Goal: Task Accomplishment & Management: Manage account settings

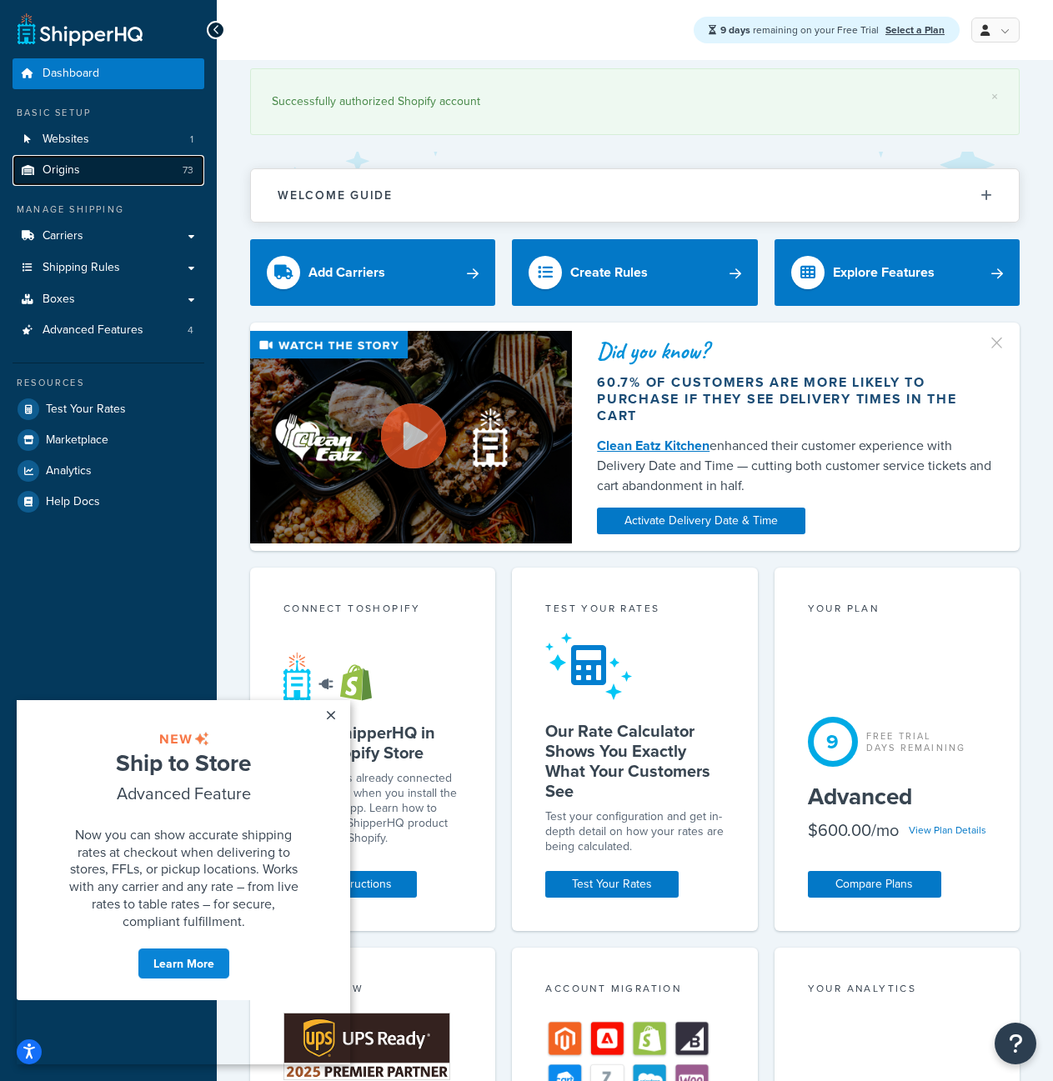
click at [175, 178] on link "Origins 73" at bounding box center [109, 170] width 192 height 31
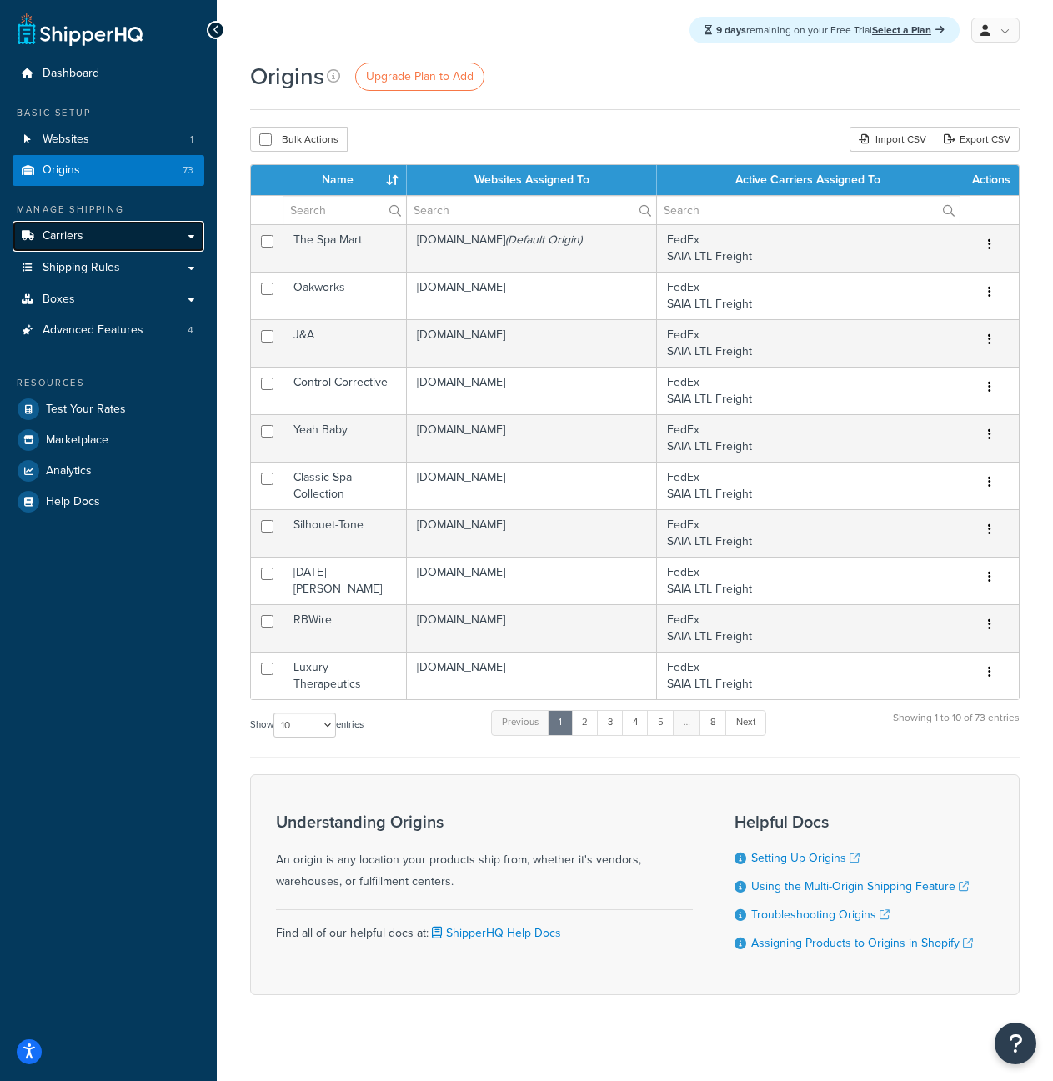
click at [153, 232] on link "Carriers" at bounding box center [109, 236] width 192 height 31
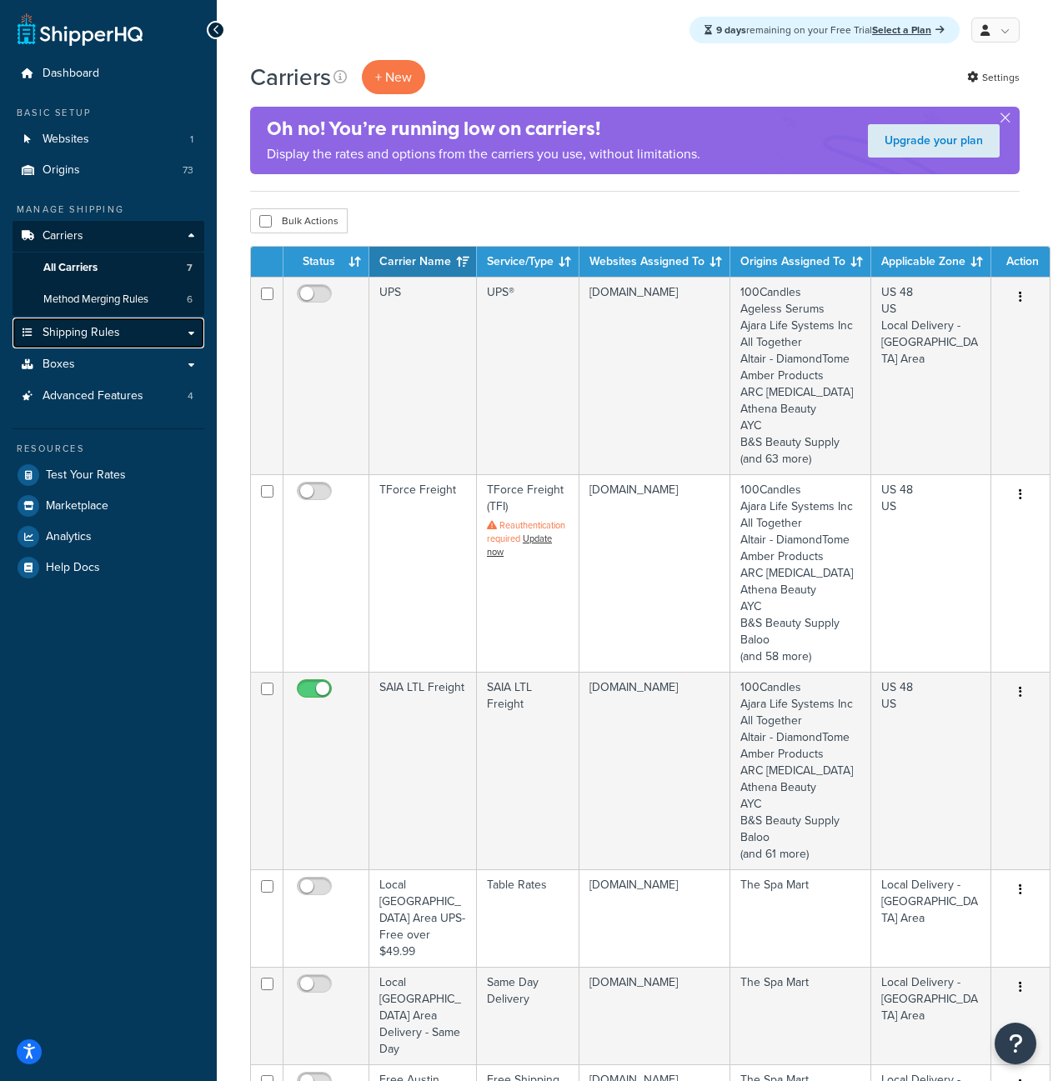
click at [160, 329] on link "Shipping Rules" at bounding box center [109, 333] width 192 height 31
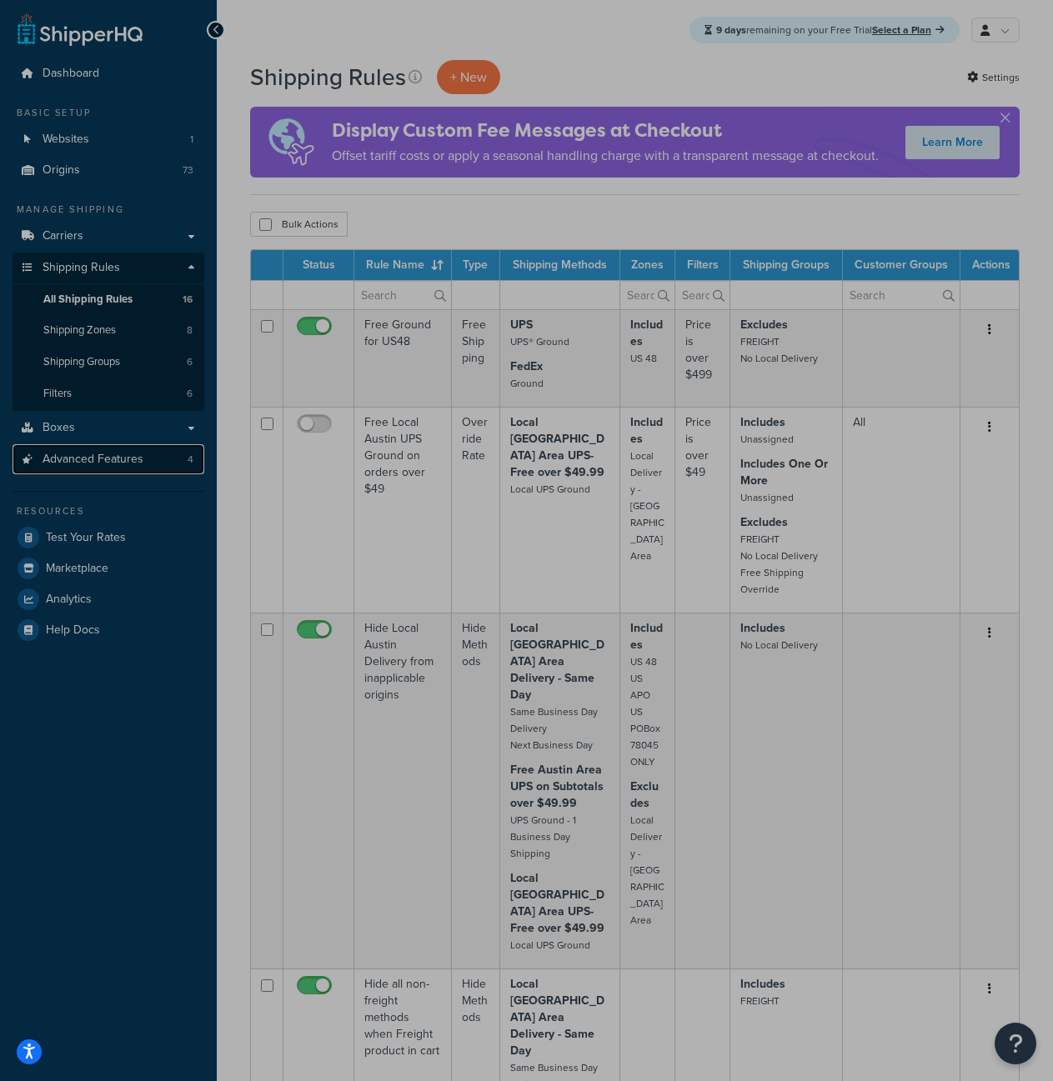
click at [168, 465] on link "Advanced Features 4" at bounding box center [109, 459] width 192 height 31
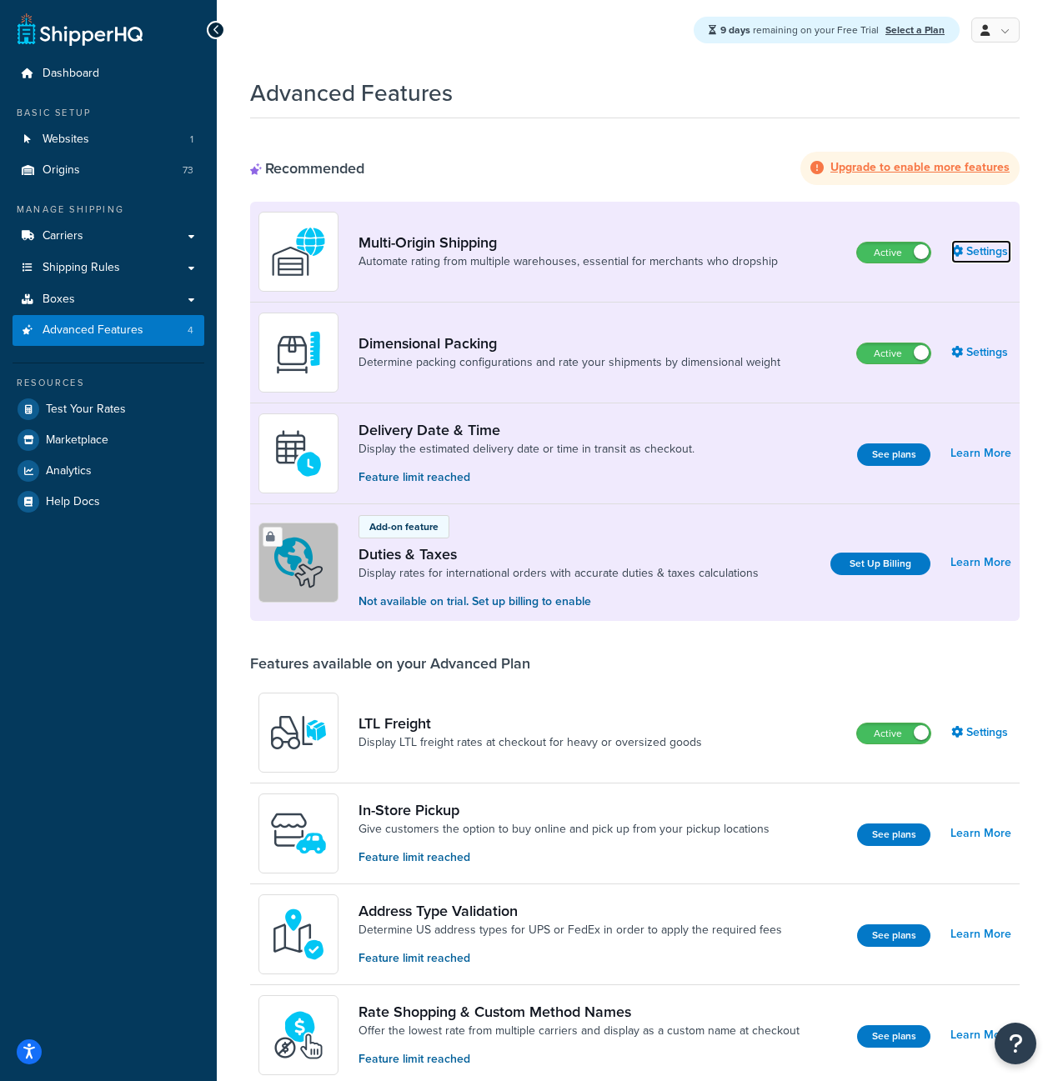
click at [969, 258] on link "Settings" at bounding box center [981, 251] width 60 height 23
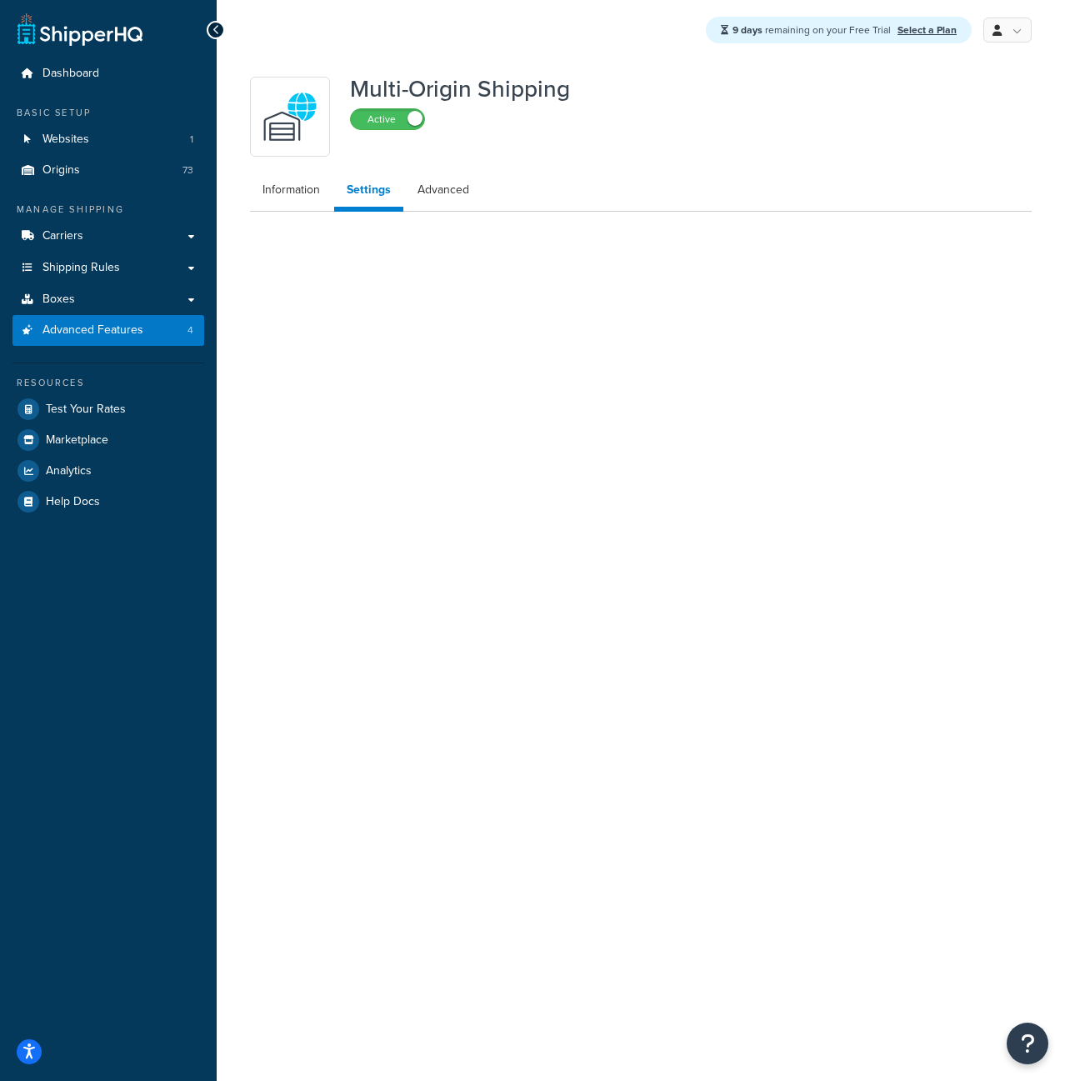
select select "false"
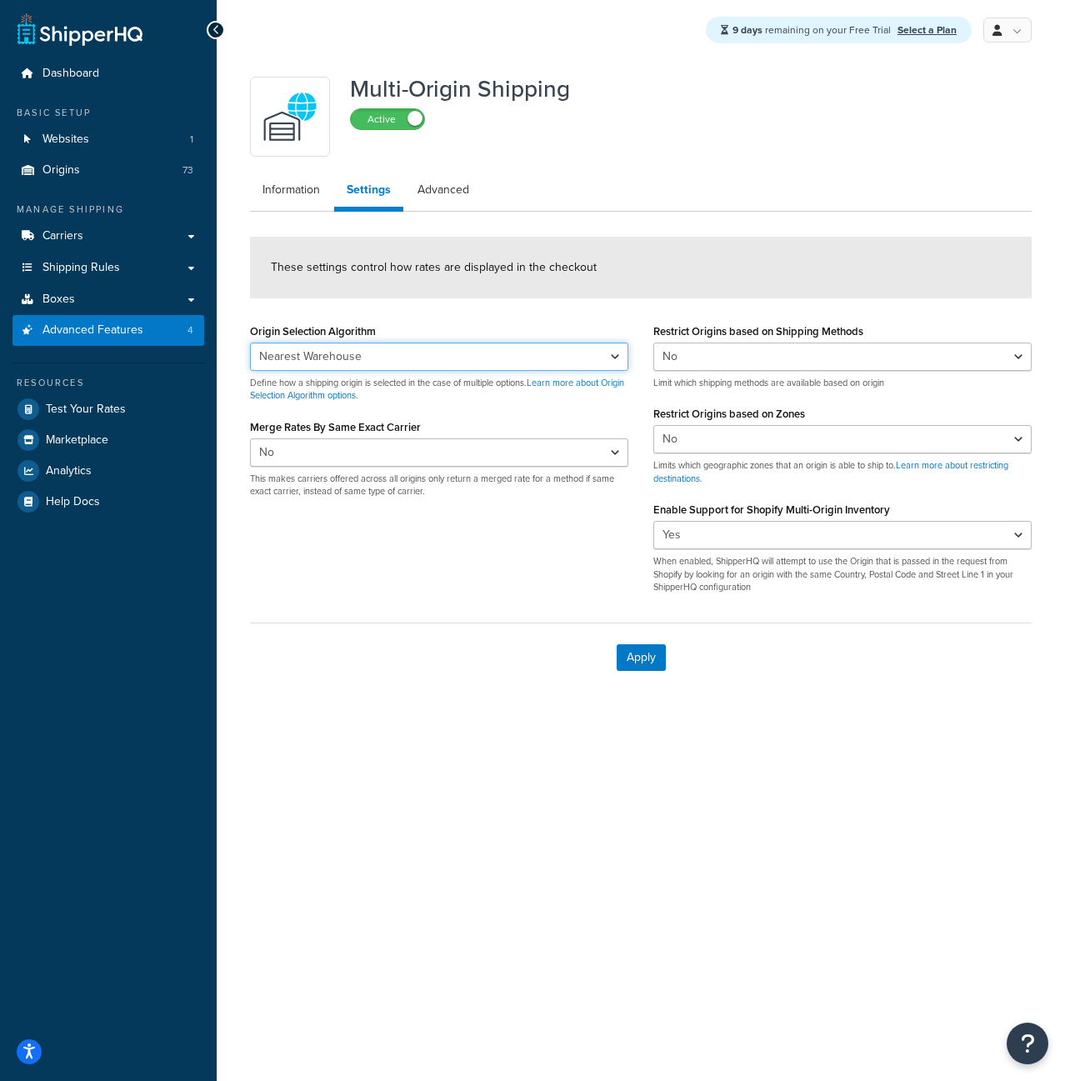
click at [552, 348] on select "Nearest Warehouse Fewest Warehouses" at bounding box center [439, 357] width 378 height 28
click at [537, 314] on form "These settings control how rates are displayed in the checkout Origin Selection…" at bounding box center [641, 464] width 782 height 455
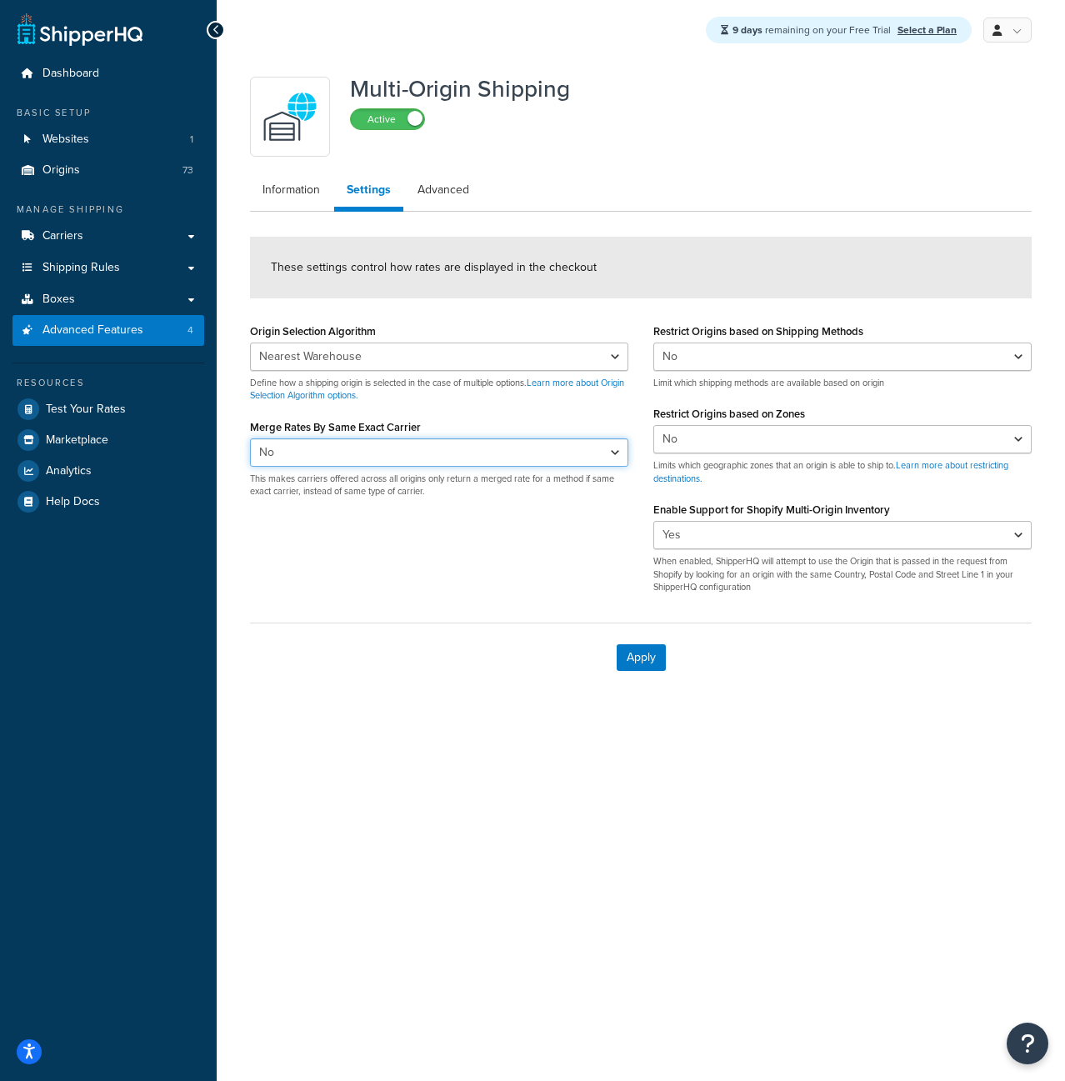
click at [533, 461] on select "Yes No" at bounding box center [439, 452] width 378 height 28
select select "true"
click at [250, 438] on select "Yes No" at bounding box center [439, 452] width 378 height 28
click at [632, 662] on button "Apply" at bounding box center [641, 657] width 49 height 27
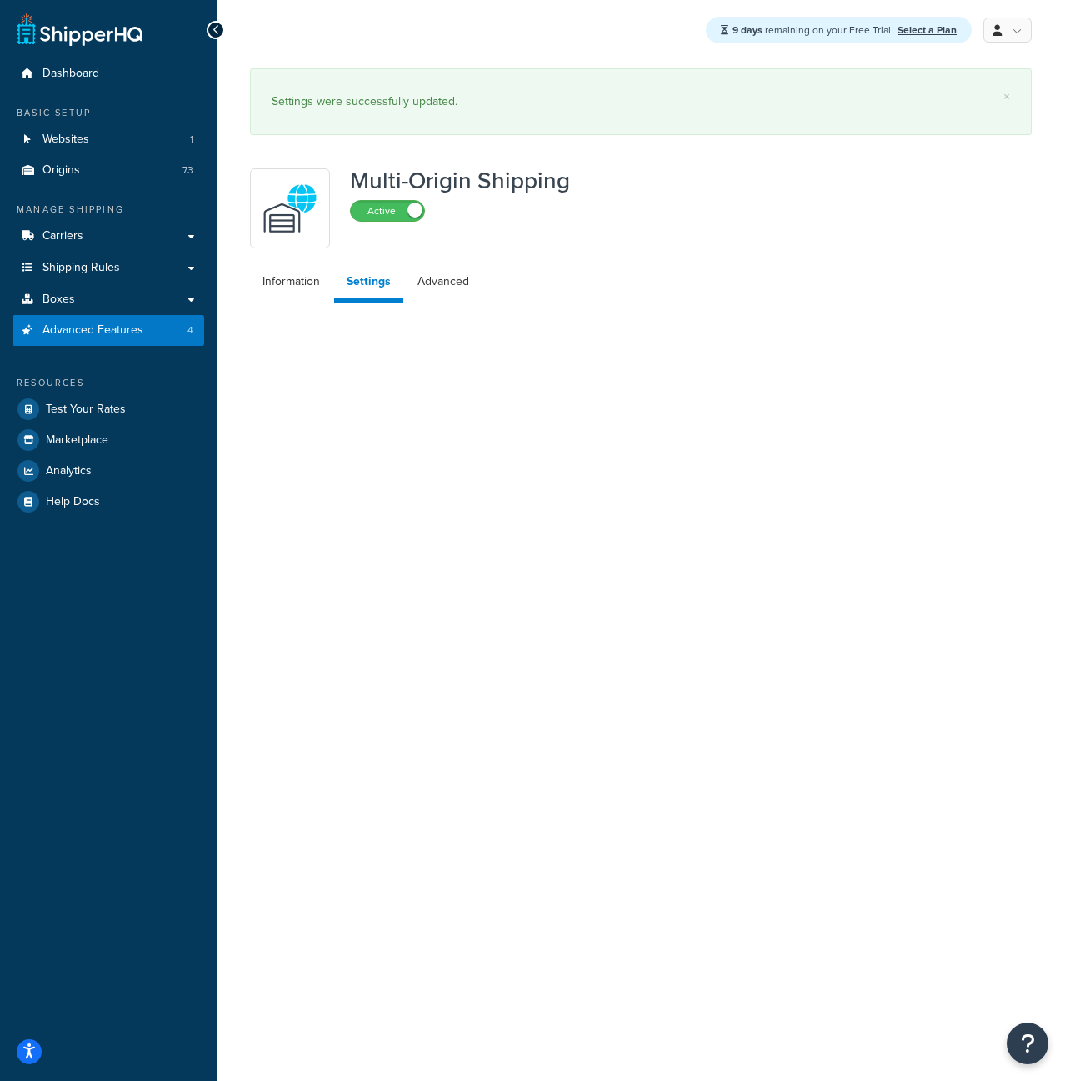
select select "false"
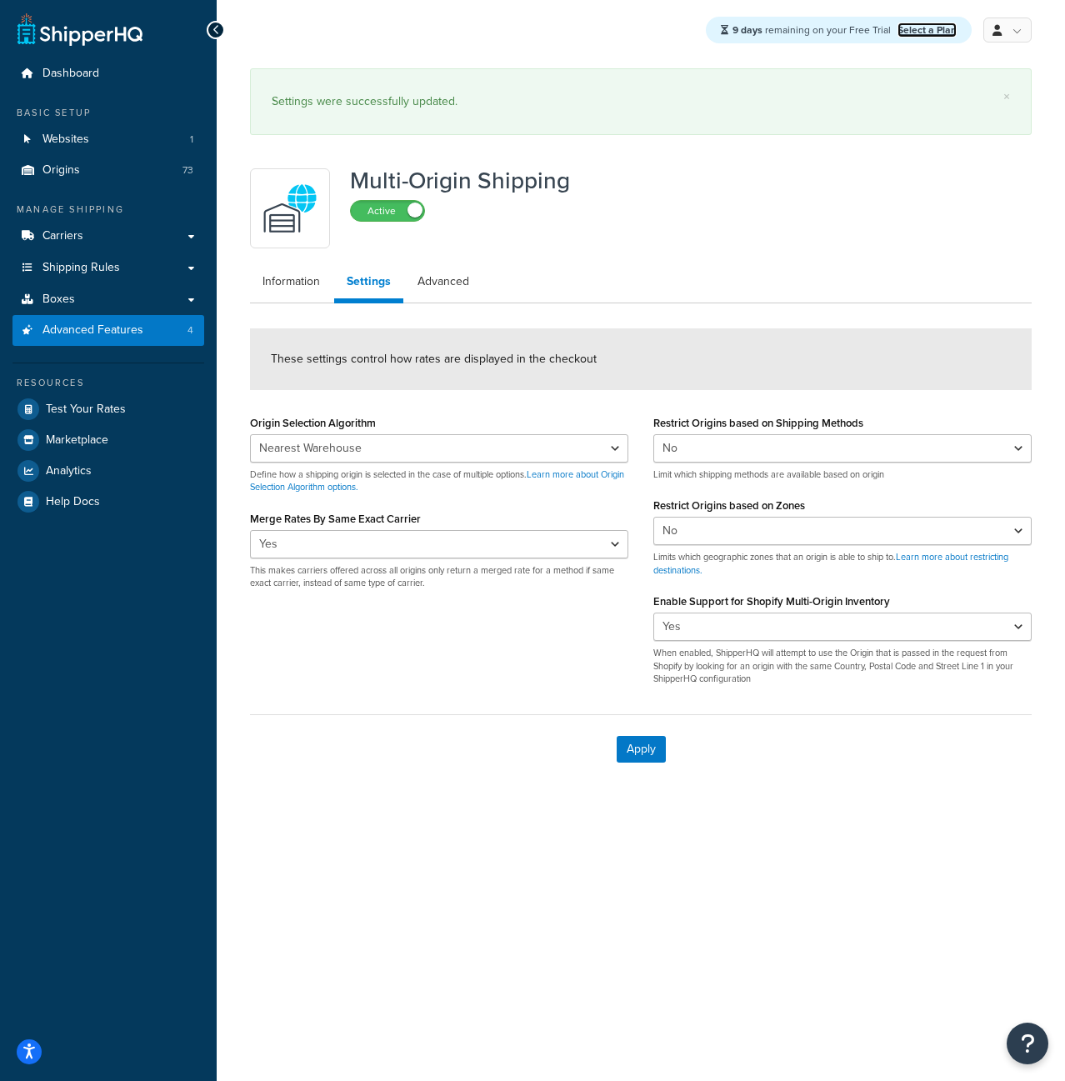
click at [924, 33] on link "Select a Plan" at bounding box center [927, 30] width 59 height 15
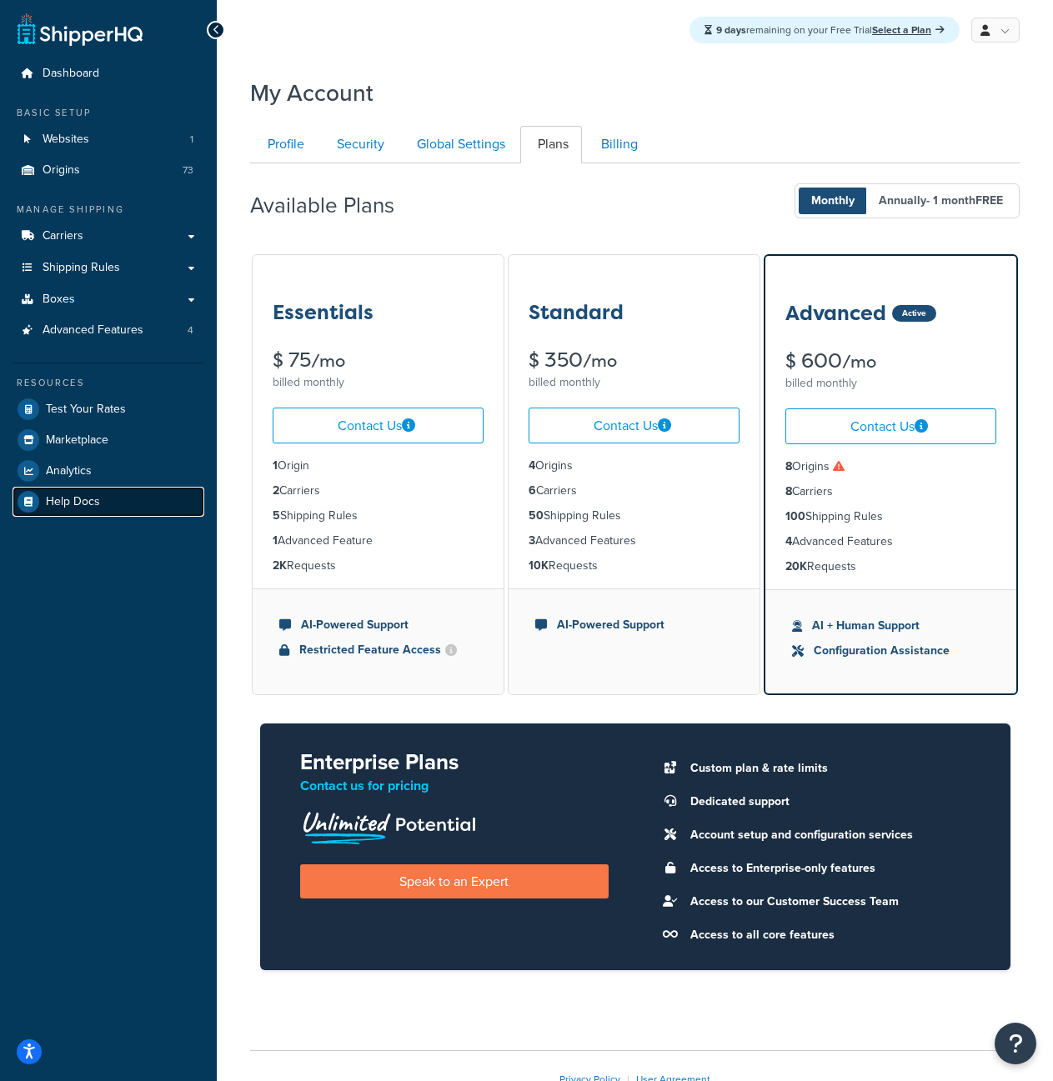
click at [109, 506] on link "Help Docs" at bounding box center [109, 502] width 192 height 30
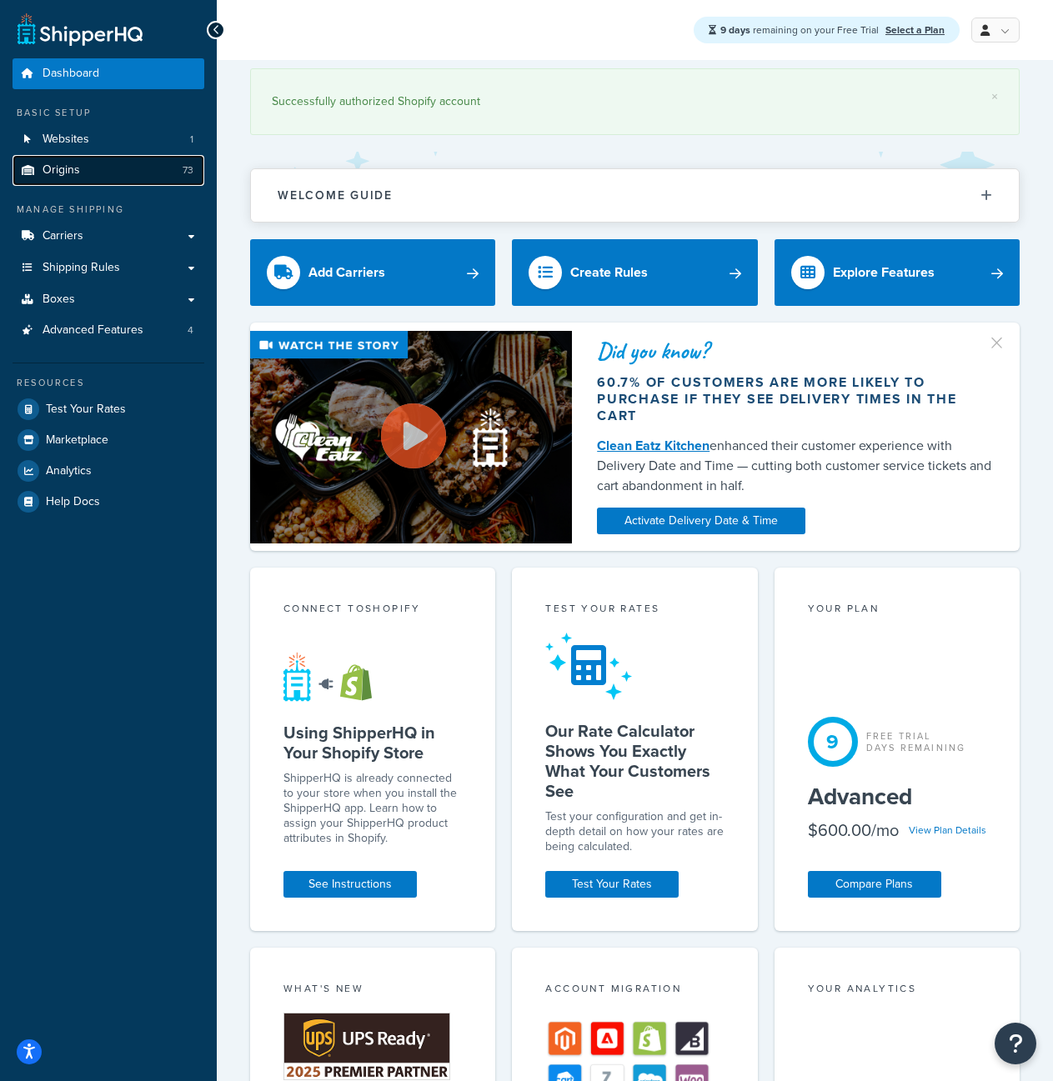
click at [156, 172] on link "Origins 73" at bounding box center [109, 170] width 192 height 31
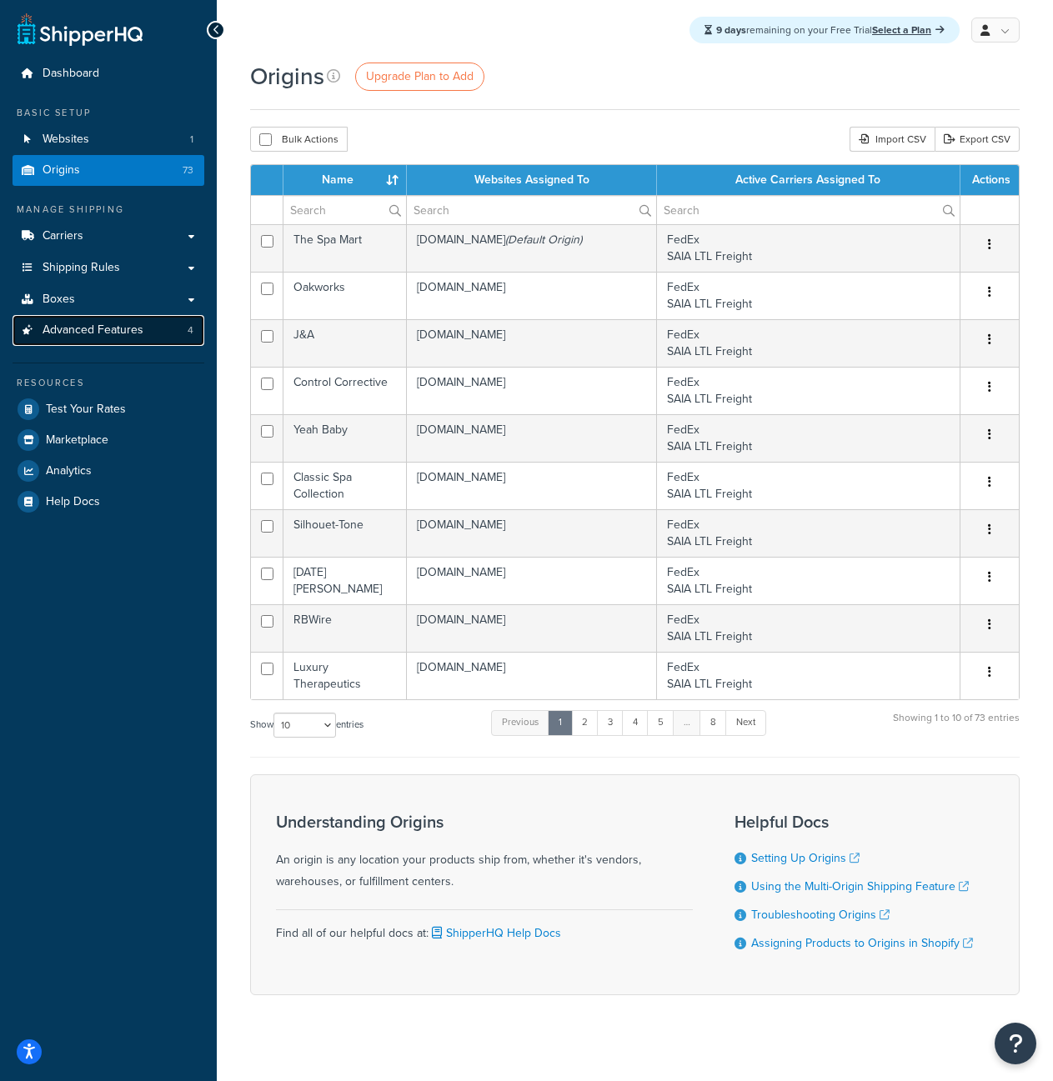
click at [132, 332] on span "Advanced Features" at bounding box center [93, 330] width 101 height 14
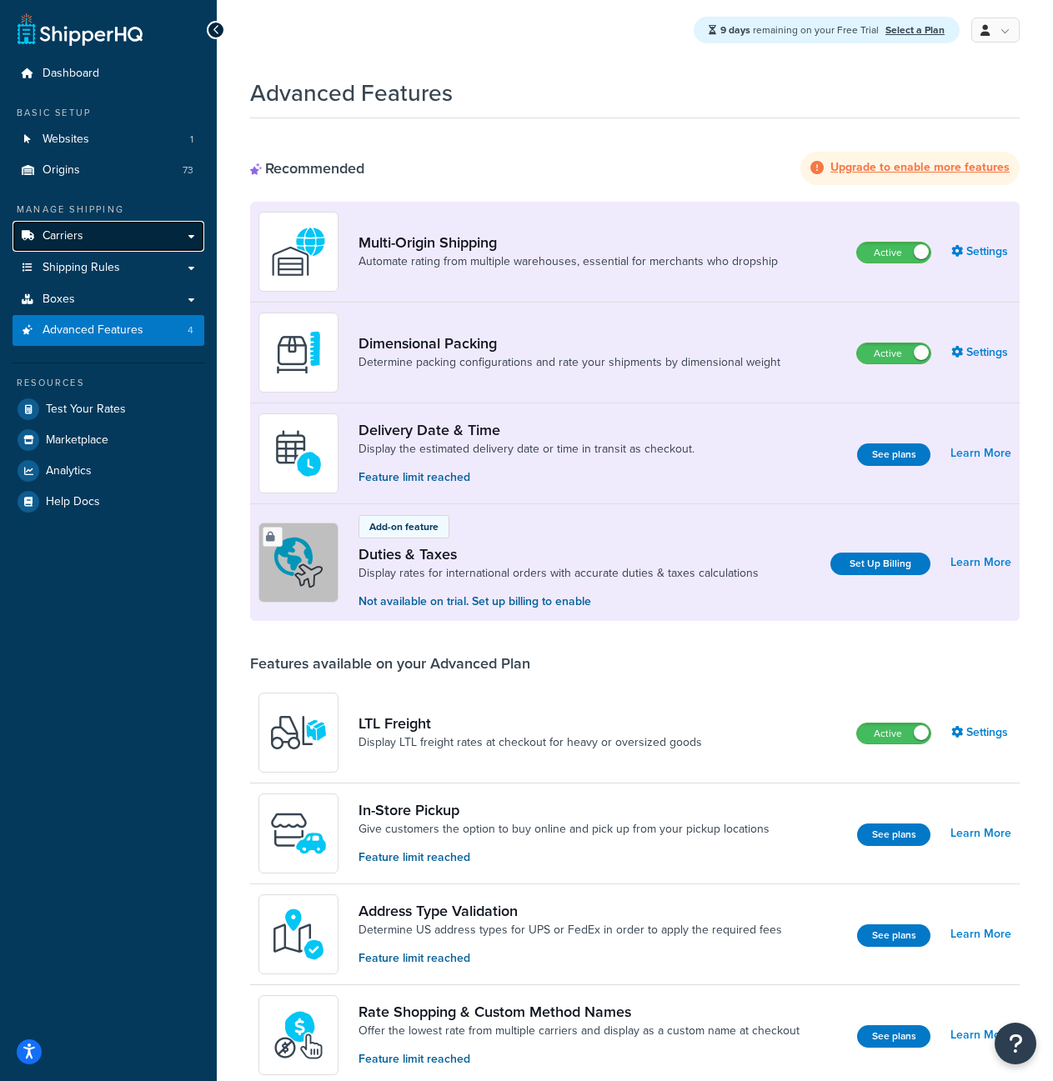
click at [123, 233] on link "Carriers" at bounding box center [109, 236] width 192 height 31
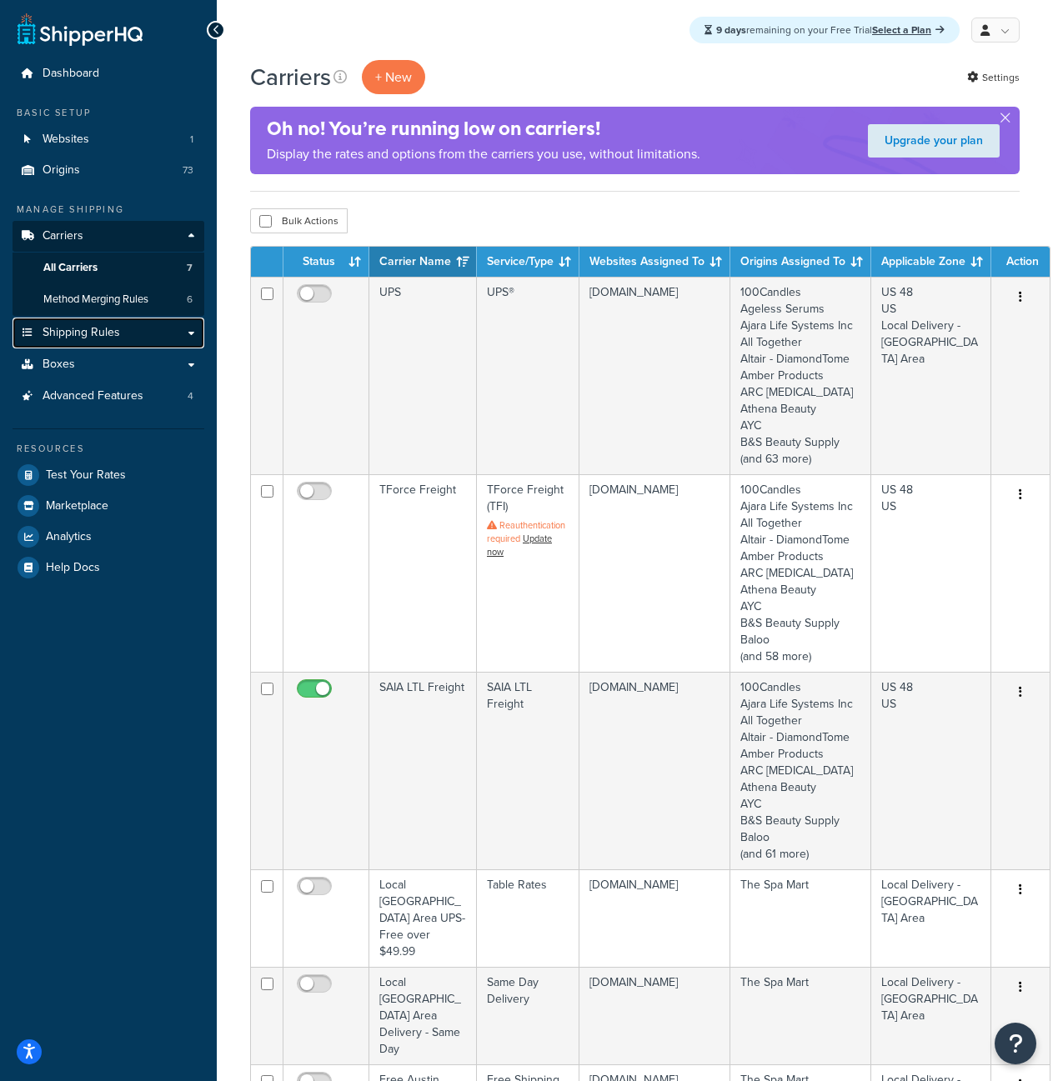
click at [120, 332] on link "Shipping Rules" at bounding box center [109, 333] width 192 height 31
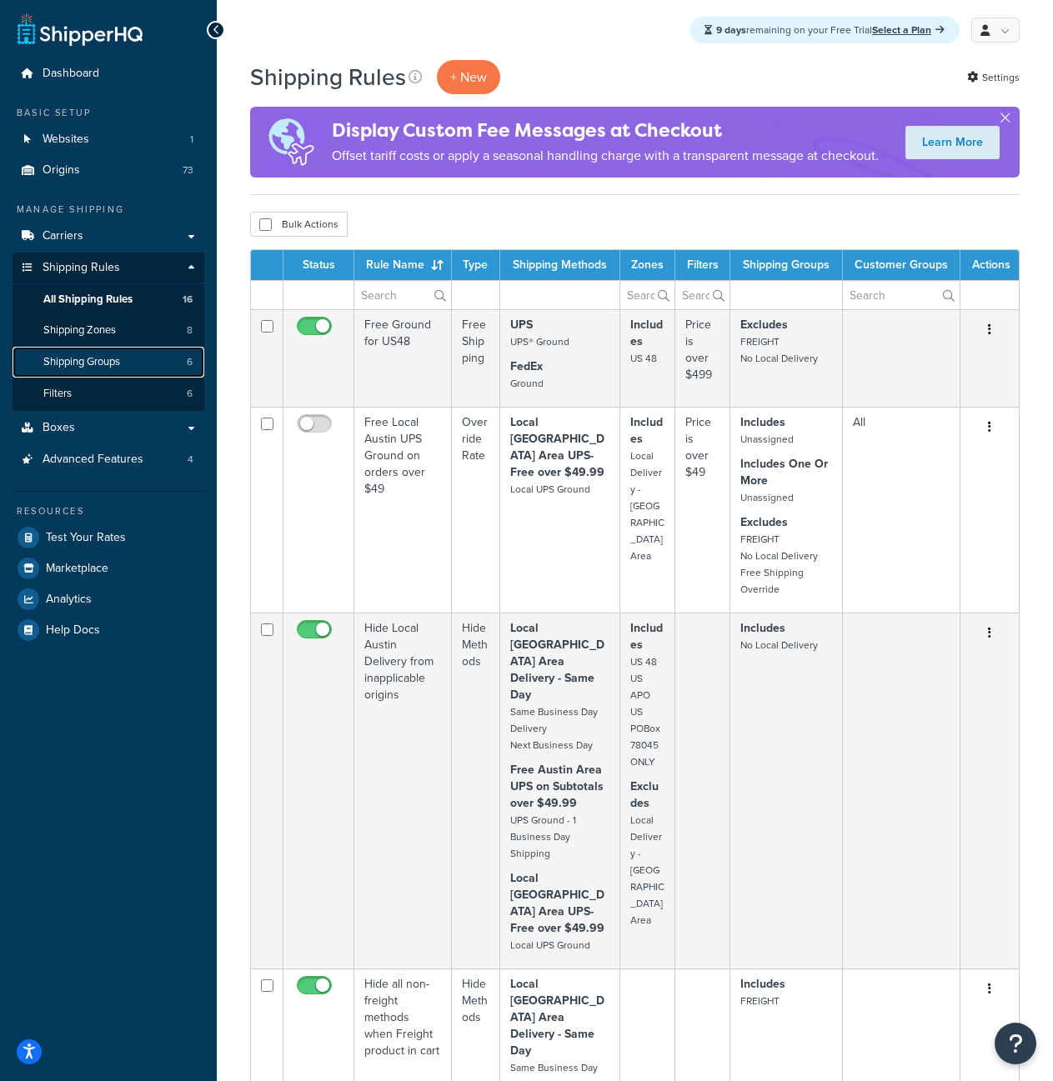
click at [163, 368] on link "Shipping Groups 6" at bounding box center [109, 362] width 192 height 31
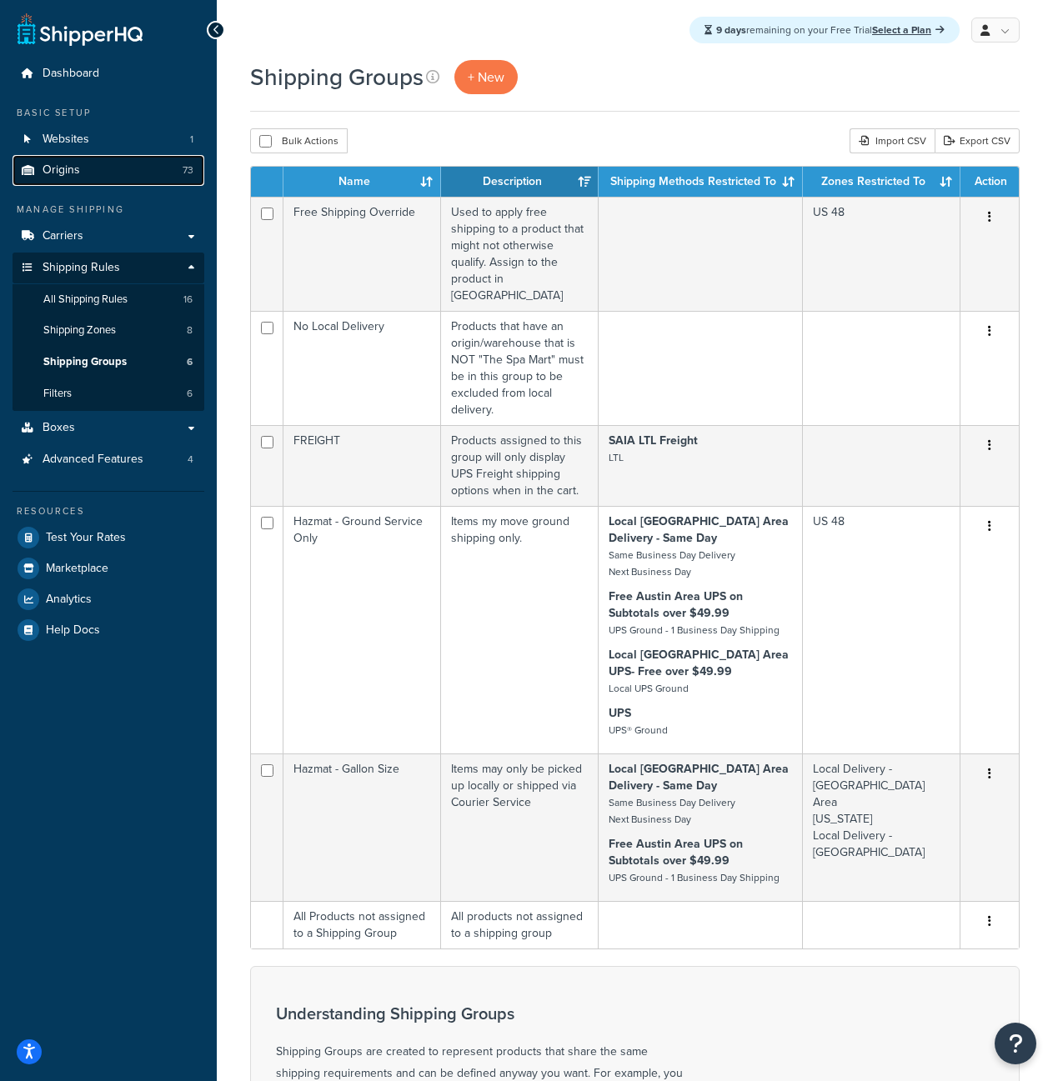
click at [118, 166] on link "Origins 73" at bounding box center [109, 170] width 192 height 31
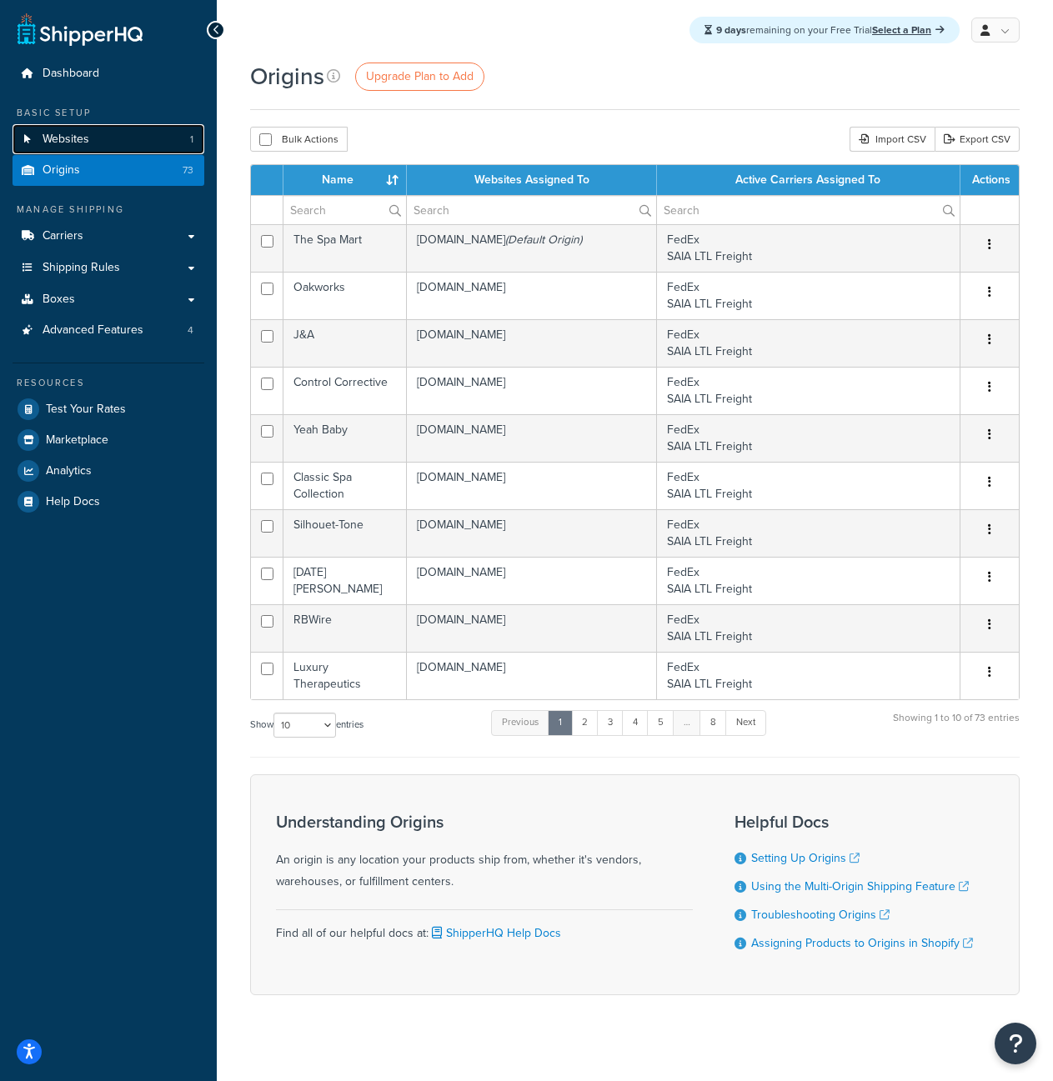
click at [133, 146] on link "Websites 1" at bounding box center [109, 139] width 192 height 31
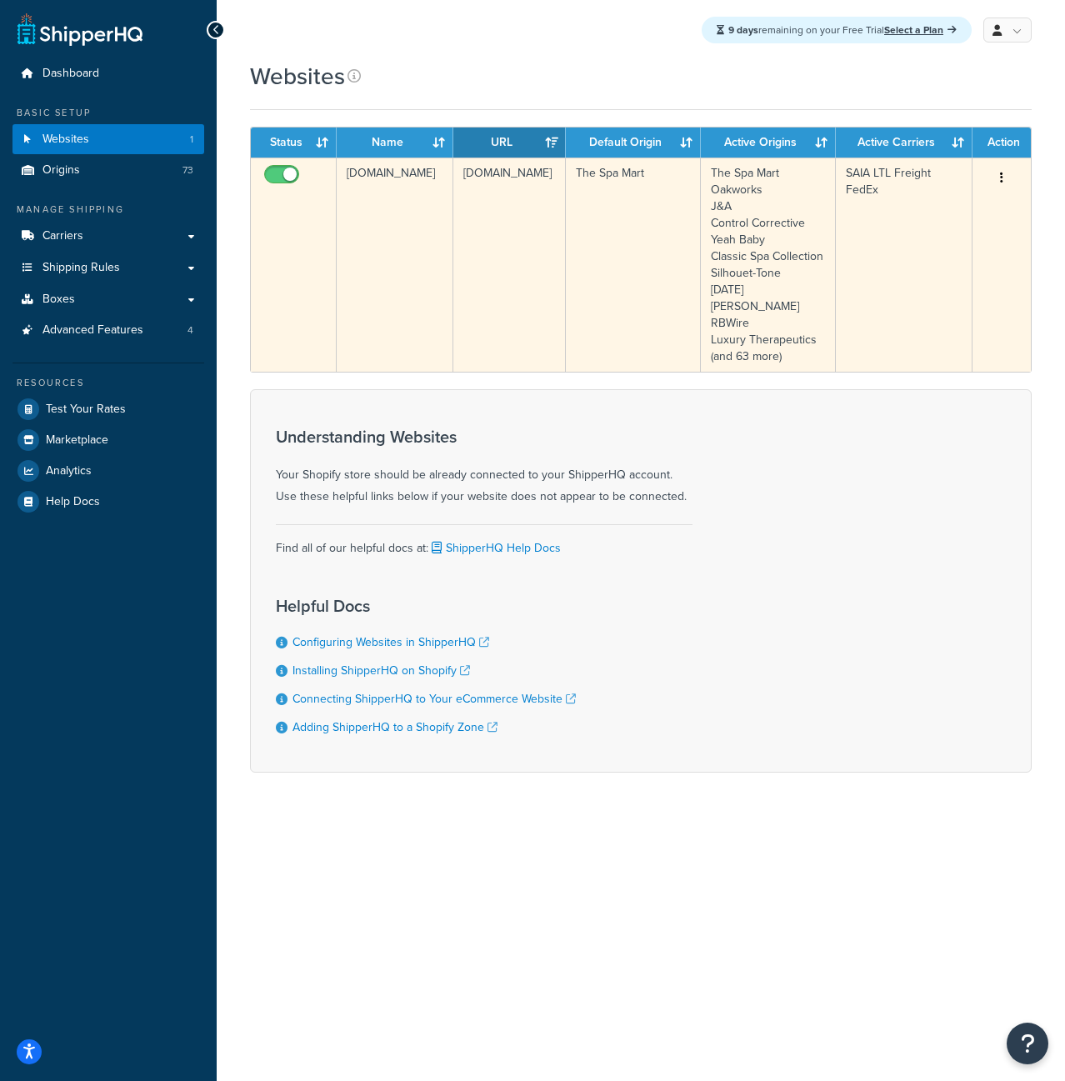
click at [998, 179] on button "button" at bounding box center [1001, 178] width 23 height 27
click at [958, 219] on link "Edit" at bounding box center [935, 211] width 132 height 34
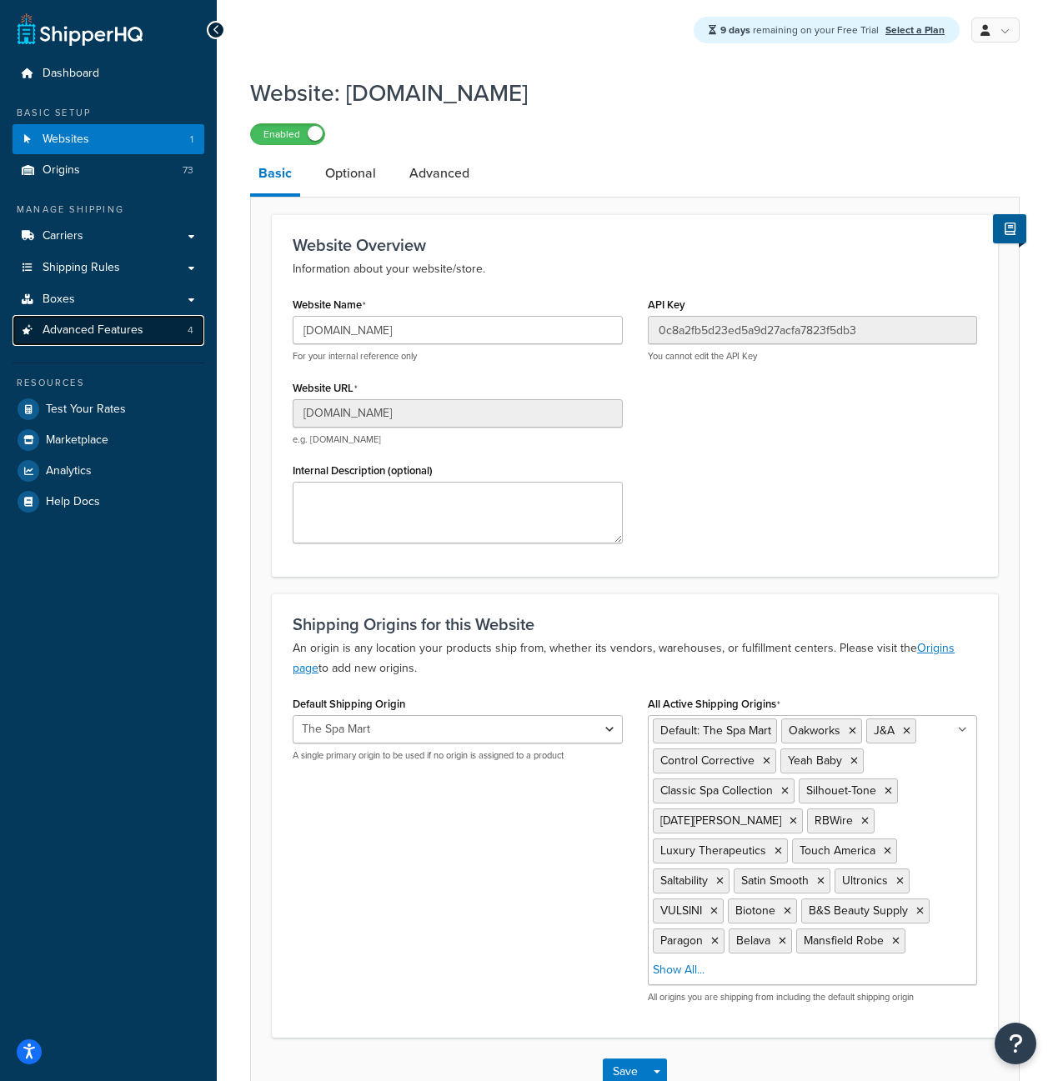
click at [149, 337] on link "Advanced Features 4" at bounding box center [109, 330] width 192 height 31
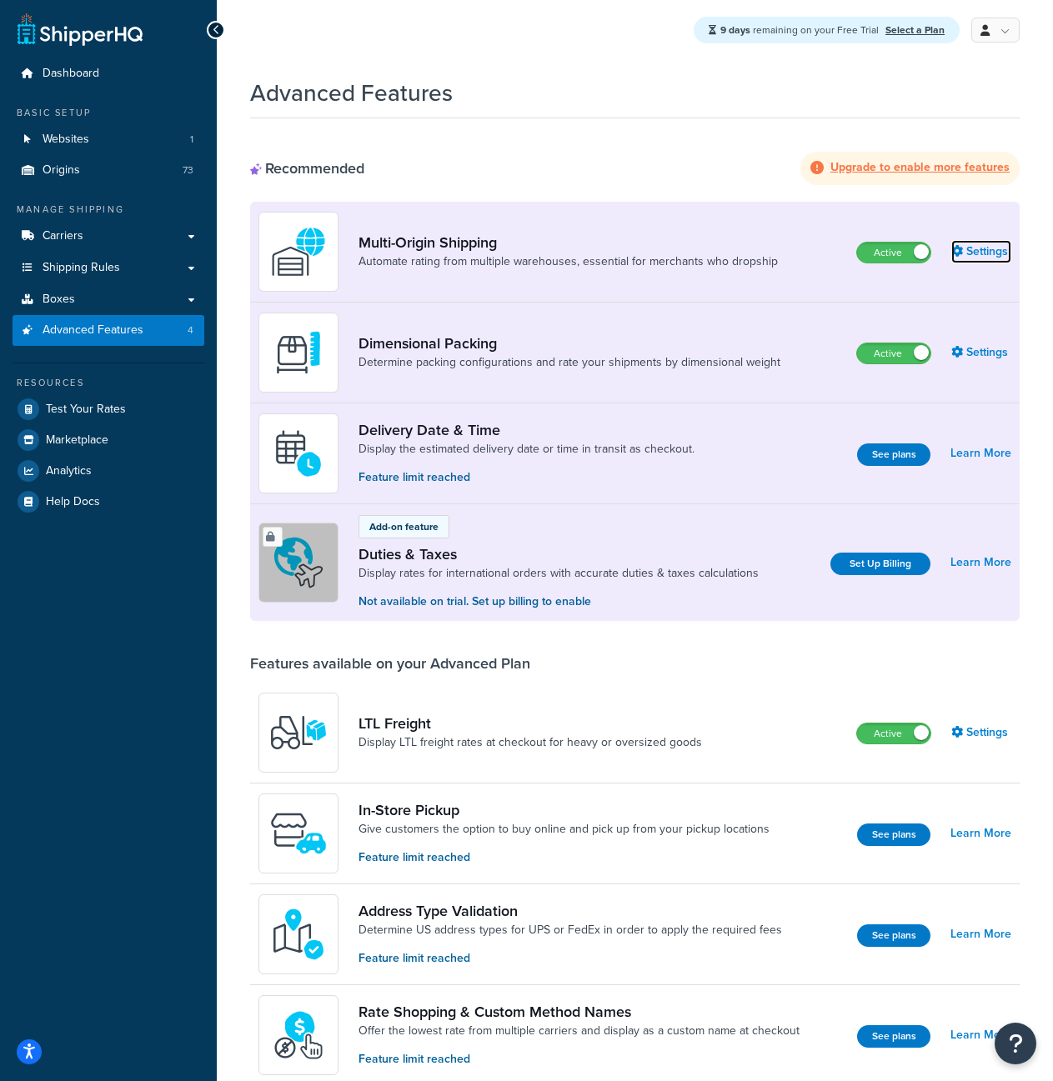
click at [997, 259] on link "Settings" at bounding box center [981, 251] width 60 height 23
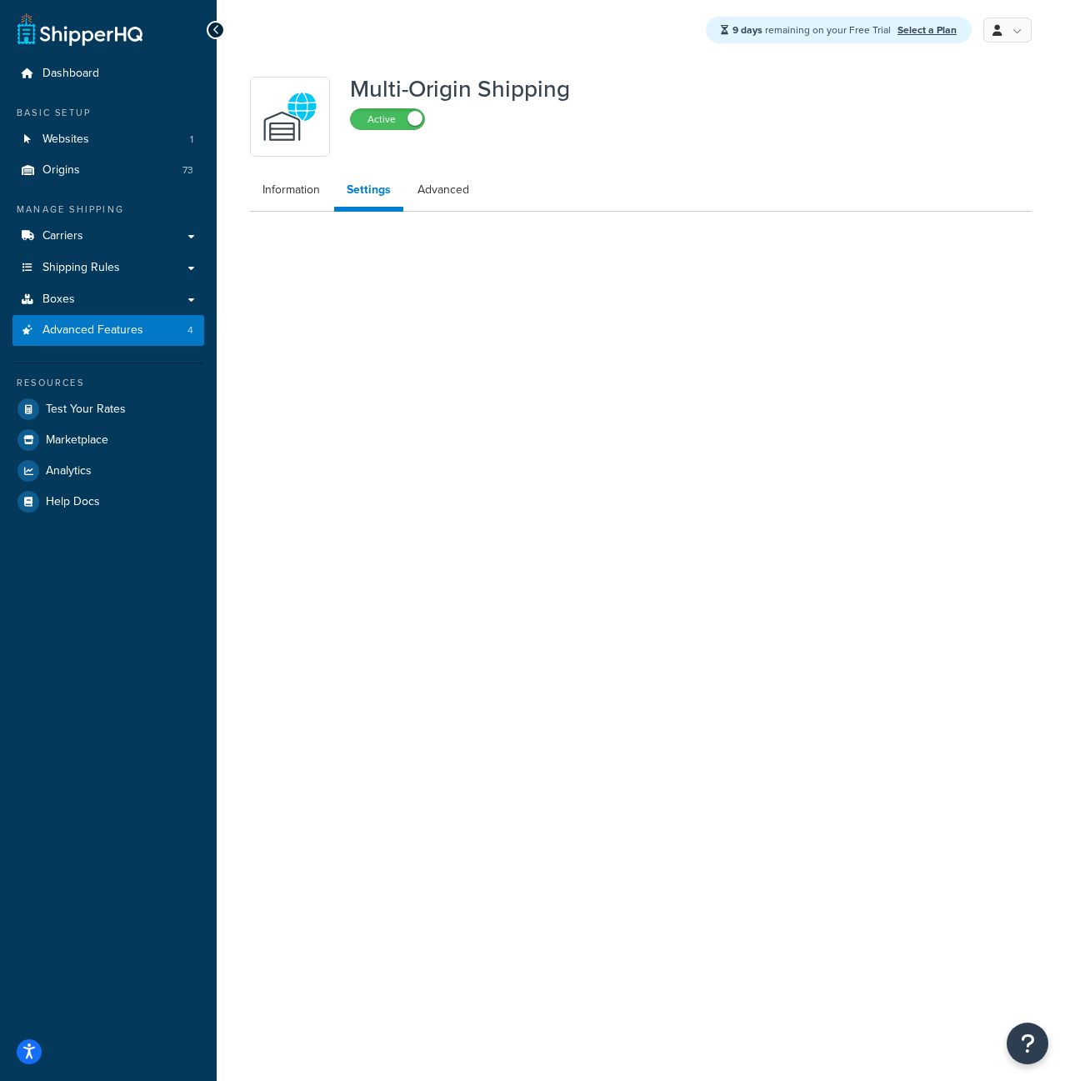
select select "false"
